Goal: Task Accomplishment & Management: Manage account settings

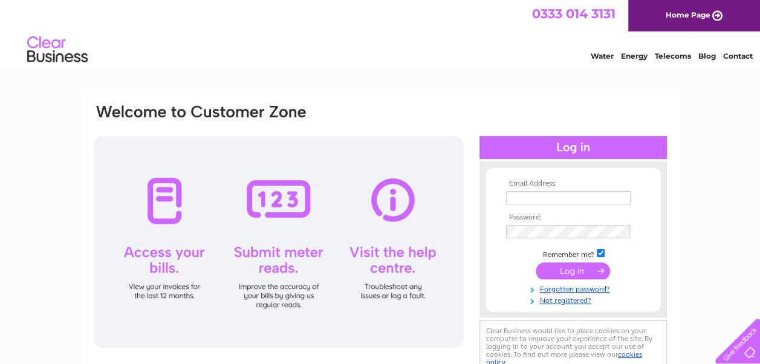
type input "[EMAIL_ADDRESS][DOMAIN_NAME]"
click at [569, 269] on input "submit" at bounding box center [573, 270] width 74 height 17
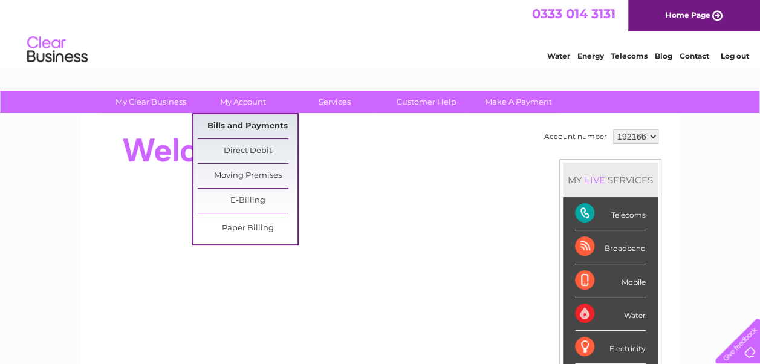
click at [238, 123] on link "Bills and Payments" at bounding box center [248, 126] width 100 height 24
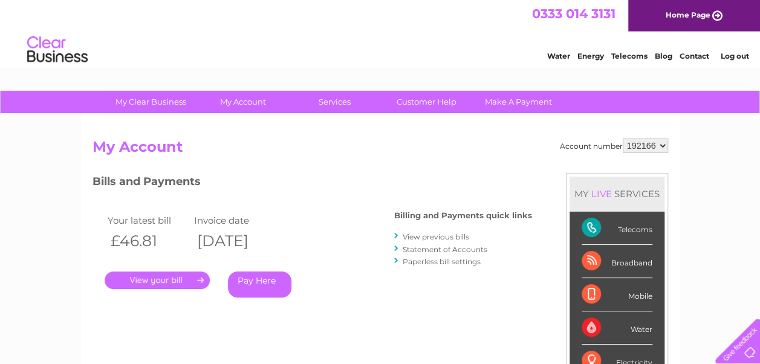
click at [151, 278] on link "." at bounding box center [157, 280] width 105 height 18
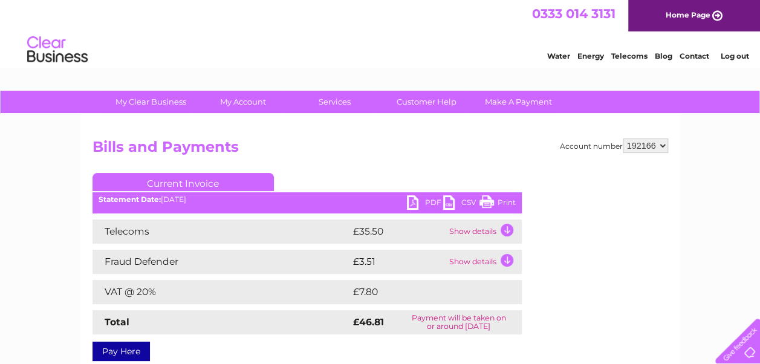
click at [428, 198] on link "PDF" at bounding box center [425, 204] width 36 height 18
